Goal: Transaction & Acquisition: Purchase product/service

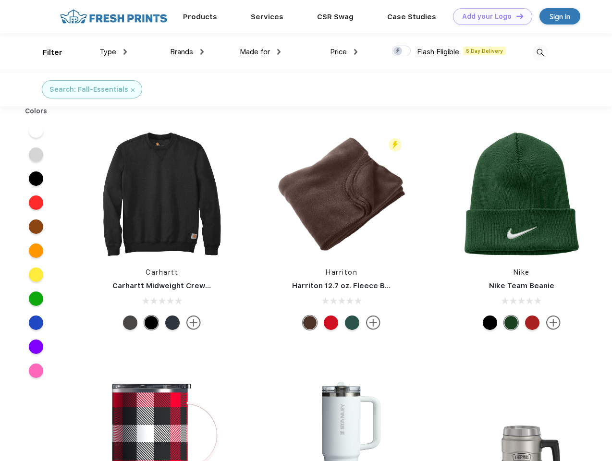
click at [489, 16] on link "Add your Logo Design Tool" at bounding box center [492, 16] width 79 height 17
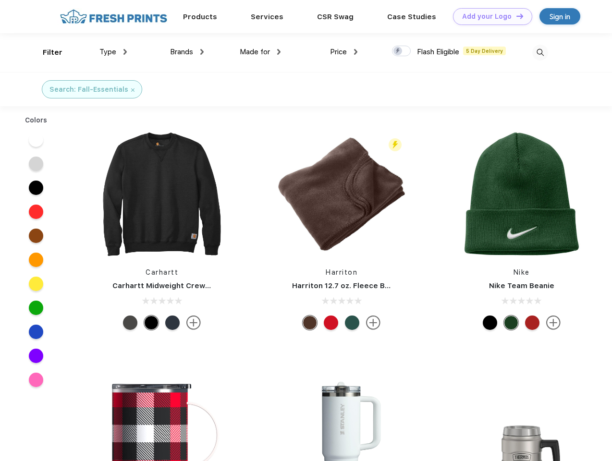
click at [0, 0] on div "Design Tool" at bounding box center [0, 0] width 0 height 0
click at [516, 16] on link "Add your Logo Design Tool" at bounding box center [492, 16] width 79 height 17
click at [46, 52] on div "Filter" at bounding box center [53, 52] width 20 height 11
click at [113, 52] on span "Type" at bounding box center [107, 52] width 17 height 9
click at [187, 52] on span "Brands" at bounding box center [181, 52] width 23 height 9
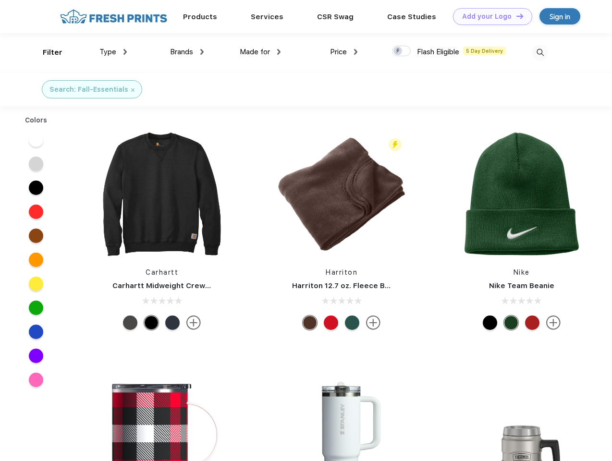
click at [260, 52] on span "Made for" at bounding box center [255, 52] width 30 height 9
click at [344, 52] on span "Price" at bounding box center [338, 52] width 17 height 9
click at [402, 51] on div at bounding box center [401, 51] width 19 height 11
click at [398, 51] on input "checkbox" at bounding box center [395, 48] width 6 height 6
click at [540, 52] on img at bounding box center [540, 53] width 16 height 16
